Goal: Find specific page/section

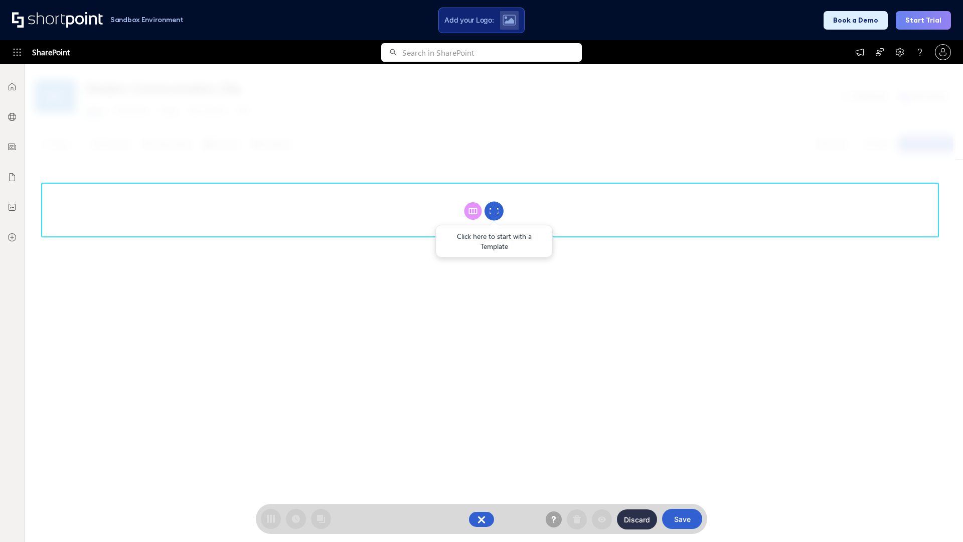
click at [494, 211] on circle at bounding box center [494, 211] width 19 height 19
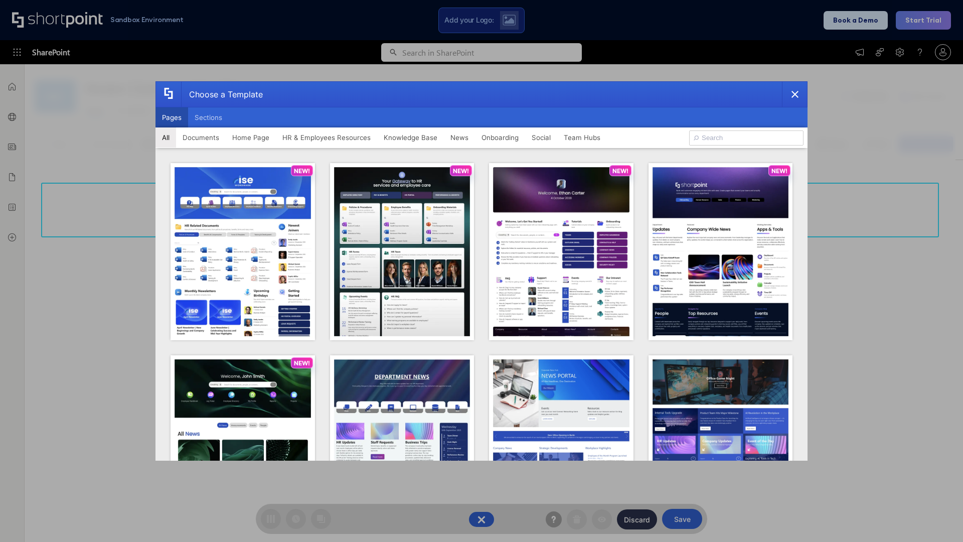
click at [172, 117] on button "Pages" at bounding box center [172, 117] width 33 height 20
type input "HR 5"
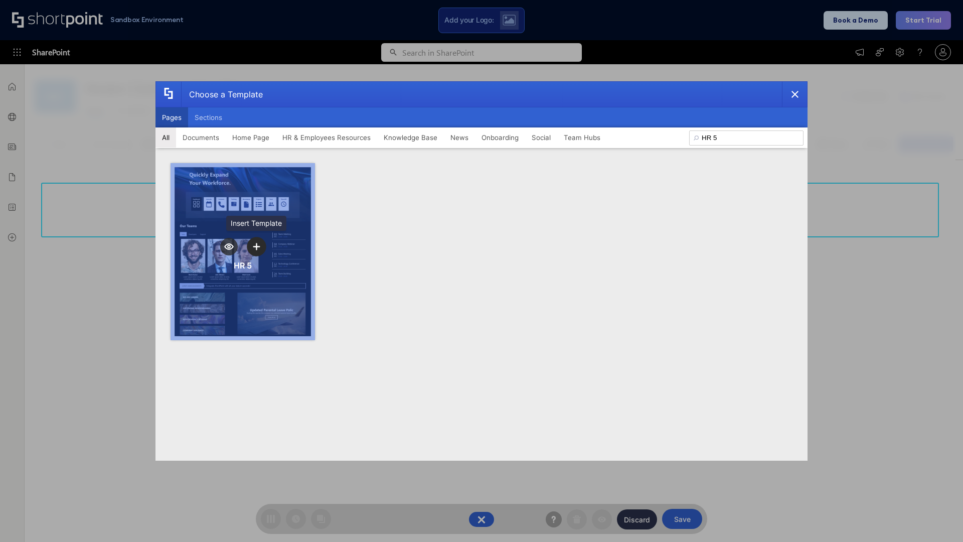
click at [256, 246] on icon "template selector" at bounding box center [256, 246] width 7 height 7
